Goal: Use online tool/utility: Utilize a website feature to perform a specific function

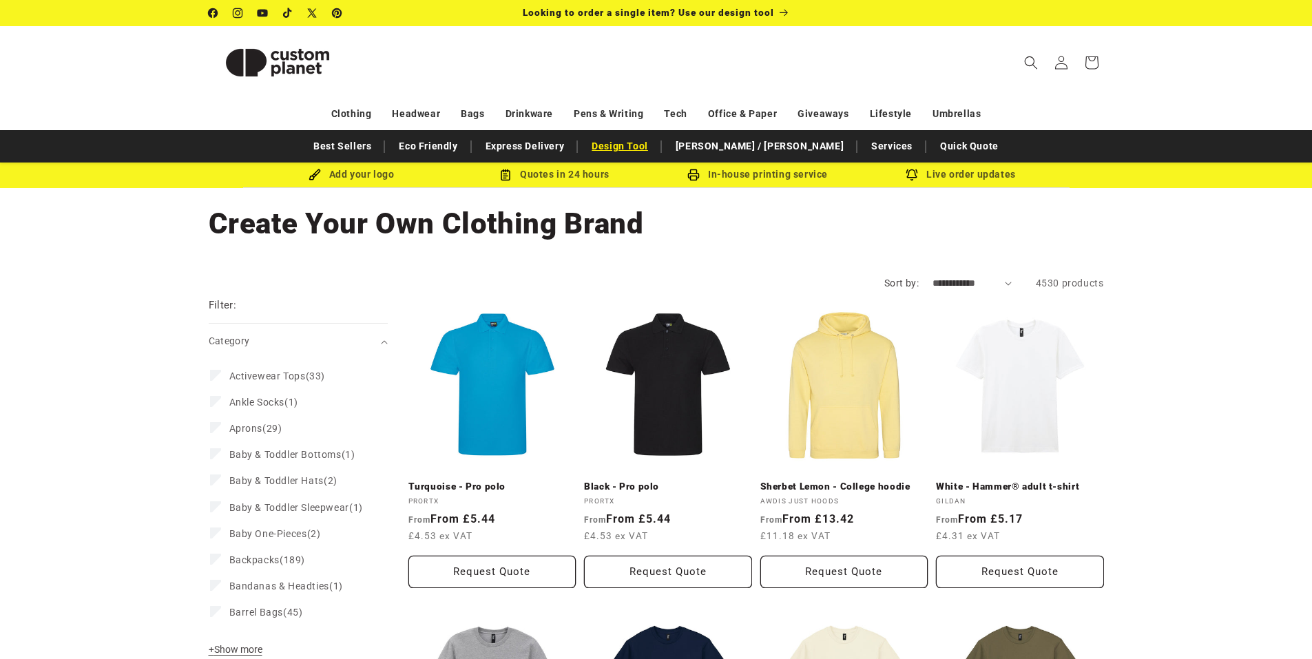
click at [655, 140] on link "Design Tool" at bounding box center [620, 146] width 70 height 24
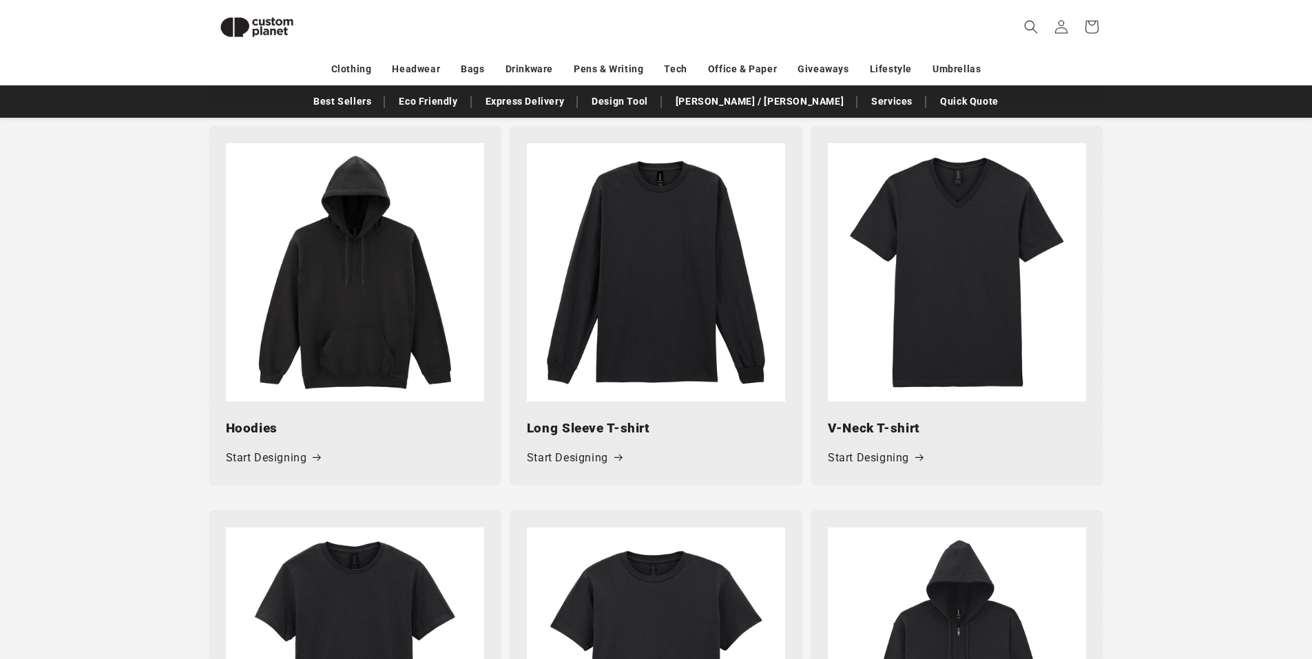
scroll to position [1014, 0]
click at [284, 460] on link "Start Designing" at bounding box center [273, 458] width 95 height 20
